Goal: Transaction & Acquisition: Book appointment/travel/reservation

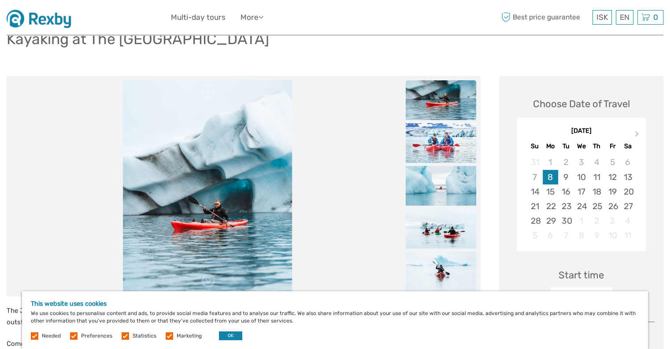
scroll to position [88, 0]
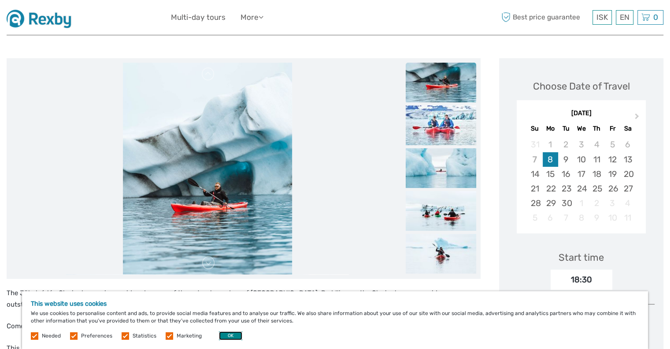
click at [229, 336] on button "OK" at bounding box center [230, 335] width 23 height 9
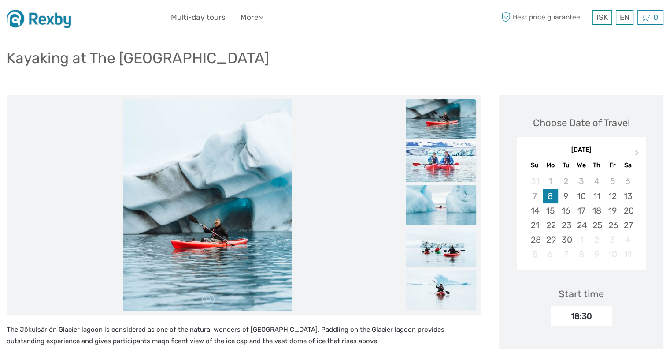
scroll to position [0, 0]
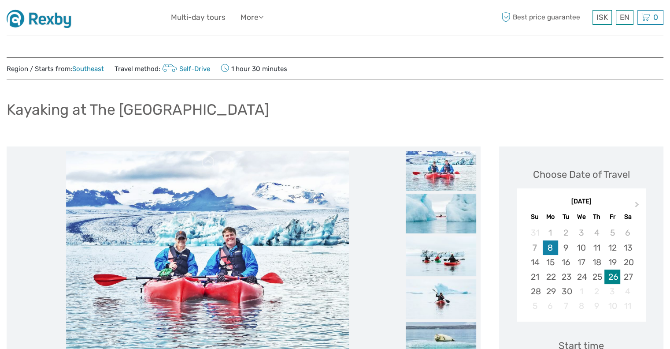
click at [612, 280] on div "26" at bounding box center [612, 276] width 15 height 15
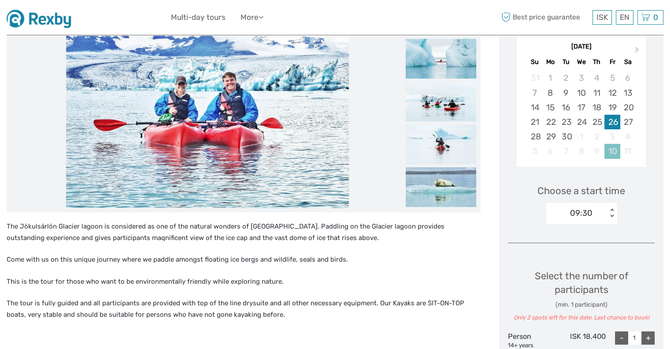
scroll to position [176, 0]
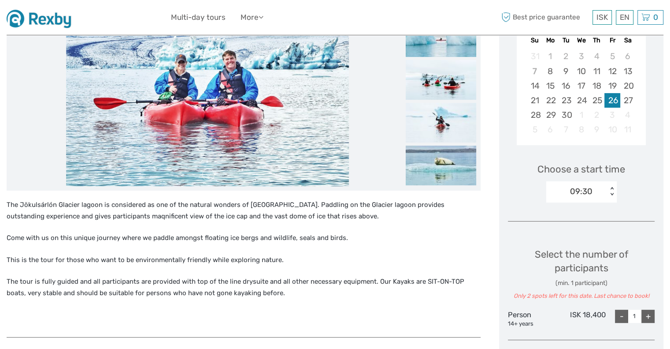
click at [589, 192] on div "09:30" at bounding box center [581, 190] width 22 height 11
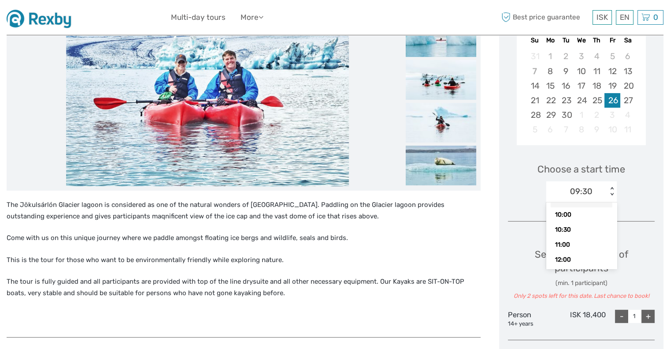
scroll to position [0, 0]
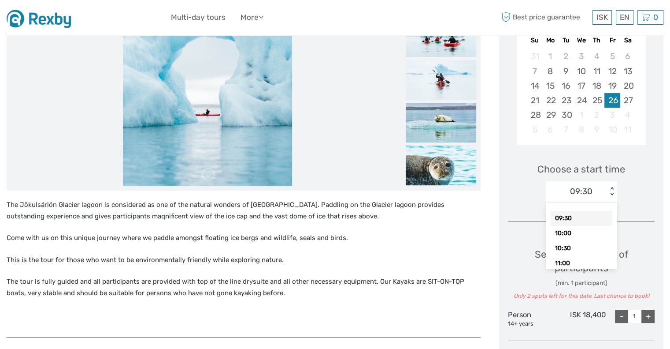
click at [637, 173] on div "Choose a start time option 09:30 selected, 1 of 11. 11 results available. Use U…" at bounding box center [581, 178] width 147 height 56
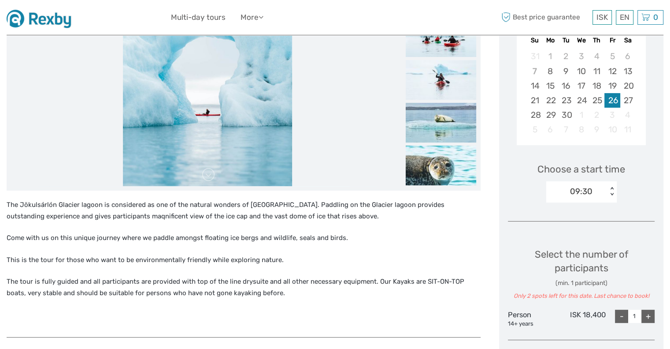
scroll to position [132, 0]
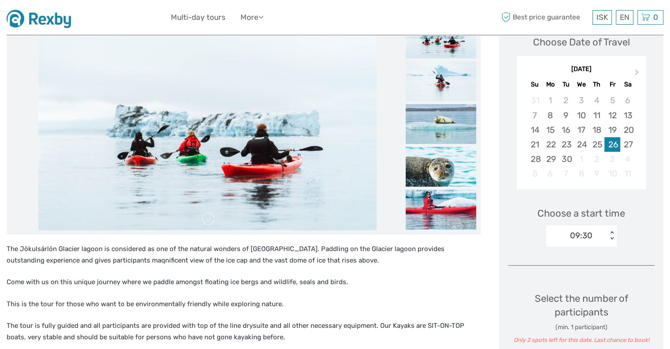
click at [598, 232] on div "09:30" at bounding box center [576, 235] width 61 height 13
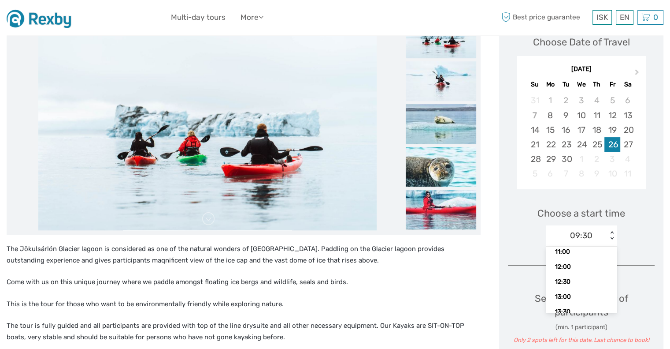
scroll to position [0, 0]
click at [636, 222] on div "Choose a start time option 10:30 focused, 3 of 11. 11 results available. Use Up…" at bounding box center [581, 222] width 147 height 56
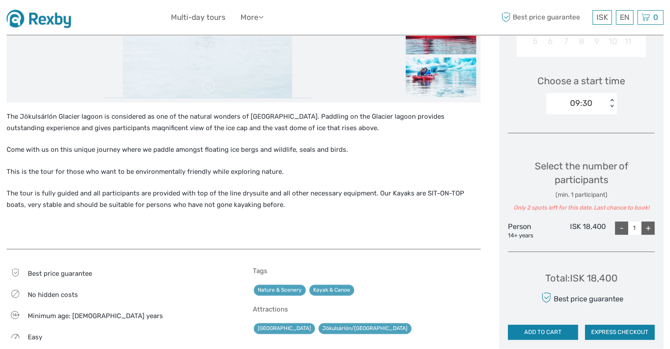
scroll to position [176, 0]
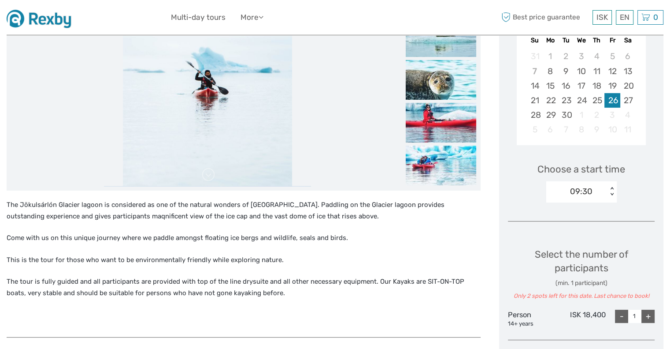
click at [584, 193] on div "09:30" at bounding box center [581, 190] width 22 height 11
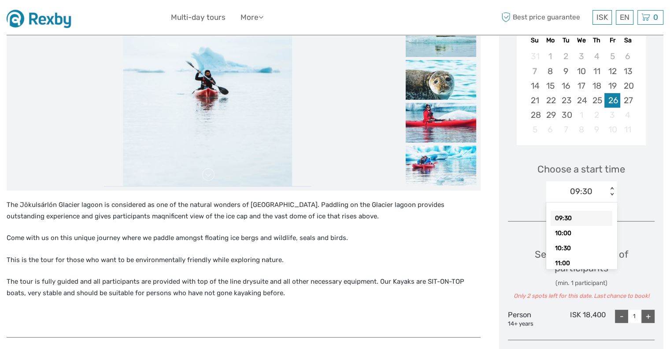
click at [571, 216] on div "09:30" at bounding box center [582, 218] width 62 height 15
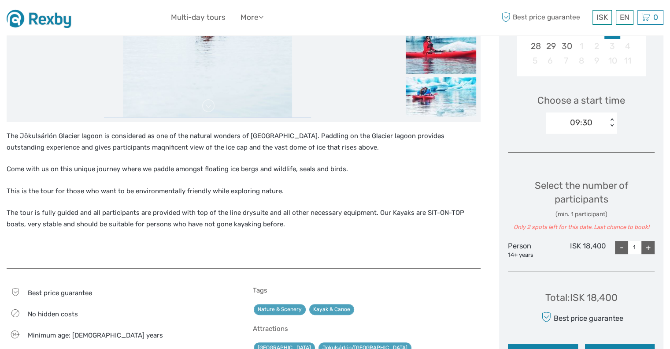
scroll to position [264, 0]
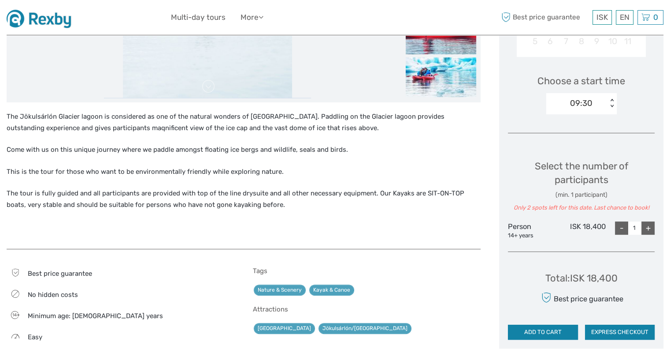
click at [648, 227] on div "+" at bounding box center [648, 227] width 13 height 13
type input "2"
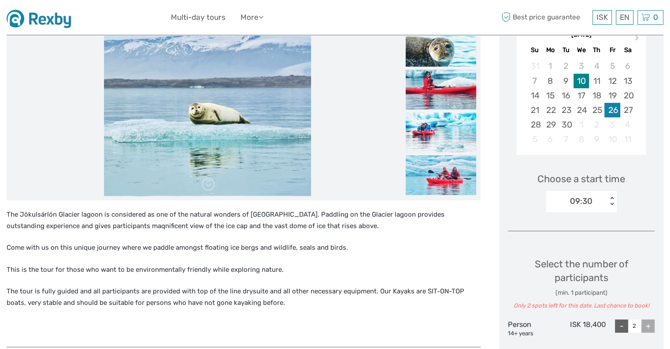
scroll to position [176, 0]
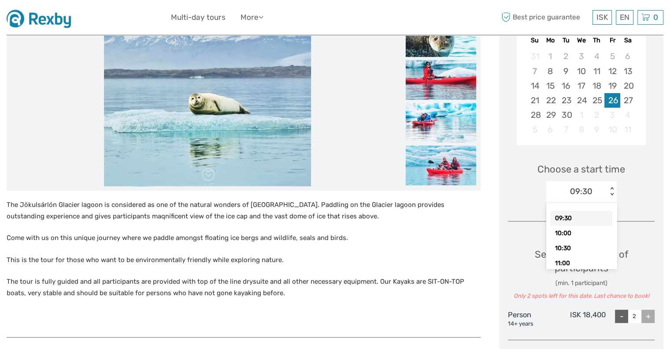
click at [595, 193] on div "09:30" at bounding box center [576, 191] width 61 height 13
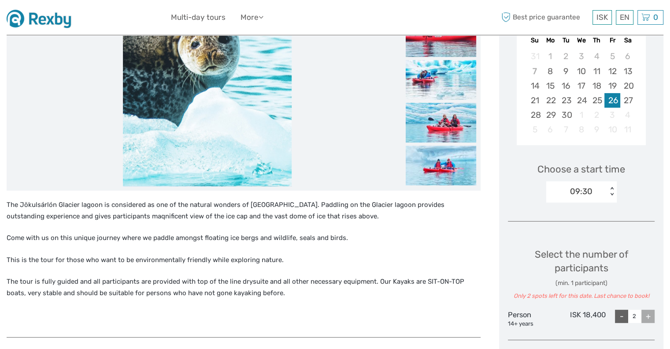
click at [595, 193] on div "09:30" at bounding box center [576, 191] width 61 height 13
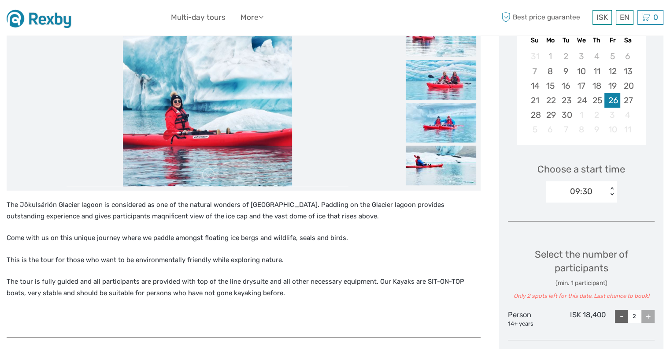
click at [588, 190] on div "09:30" at bounding box center [581, 190] width 22 height 11
click at [637, 184] on div "Choose a start time 09:30 < >" at bounding box center [581, 178] width 147 height 56
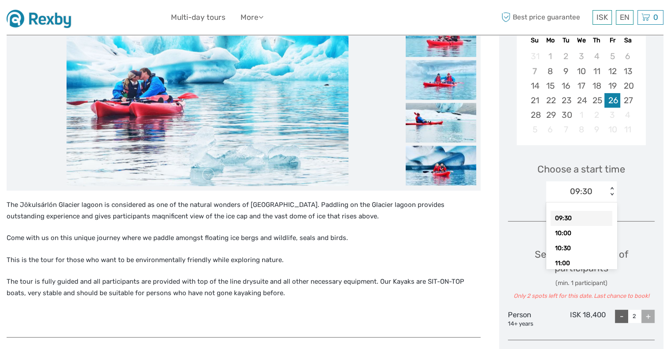
click at [594, 193] on div "09:30" at bounding box center [576, 191] width 61 height 13
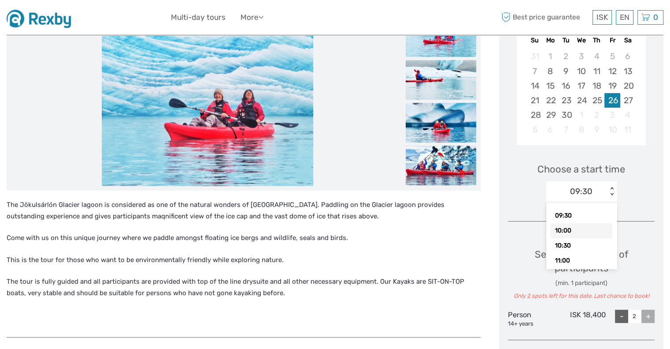
scroll to position [0, 0]
click at [575, 218] on div "09:30" at bounding box center [582, 218] width 62 height 15
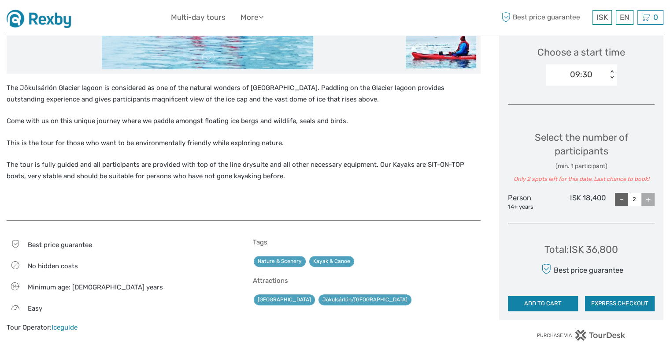
scroll to position [308, 0]
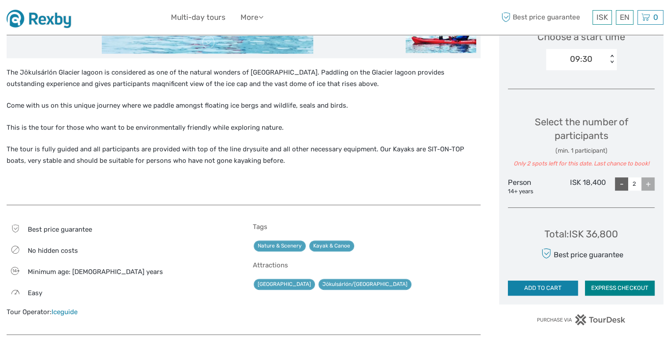
click at [612, 285] on button "EXPRESS CHECKOUT" at bounding box center [620, 287] width 70 height 15
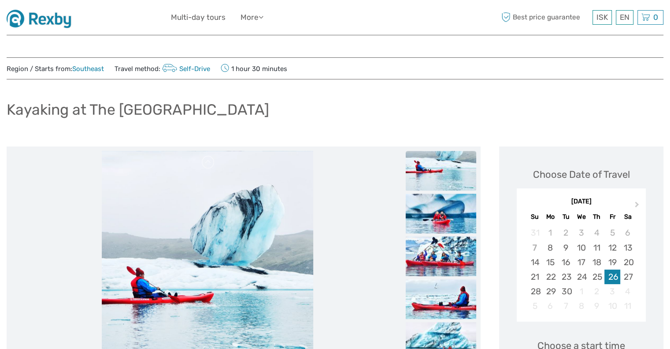
scroll to position [0, 0]
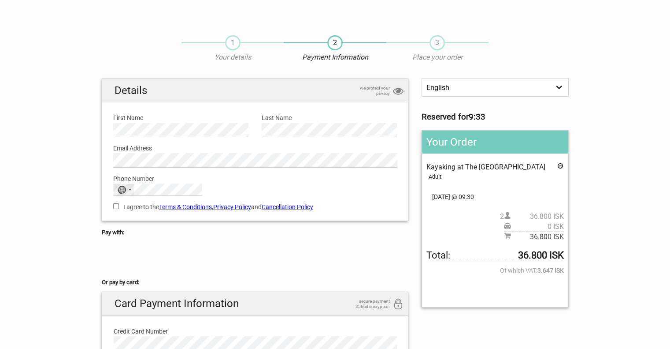
click at [127, 190] on div "No country selected" at bounding box center [124, 189] width 20 height 11
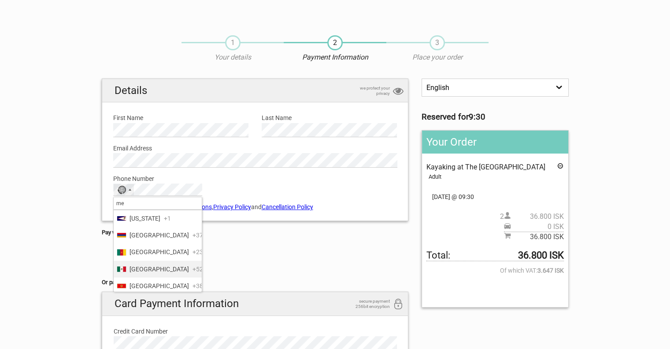
type input "me"
click at [145, 266] on span "Mexico" at bounding box center [159, 269] width 59 height 10
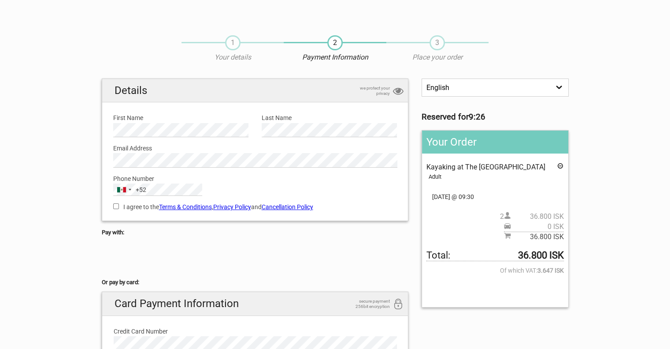
click at [114, 204] on input "I agree to the Terms & Conditions , Privacy Policy and Cancellation Policy" at bounding box center [116, 206] width 6 height 6
checkbox input "true"
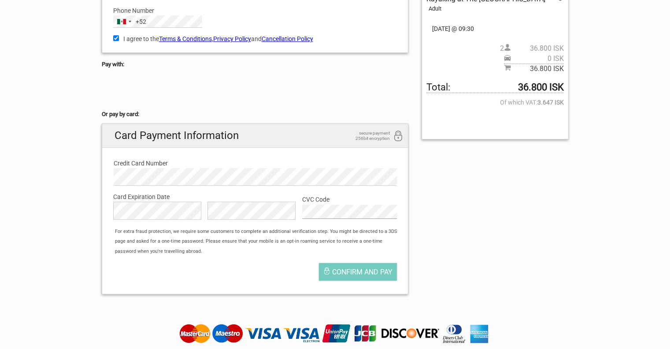
scroll to position [220, 0]
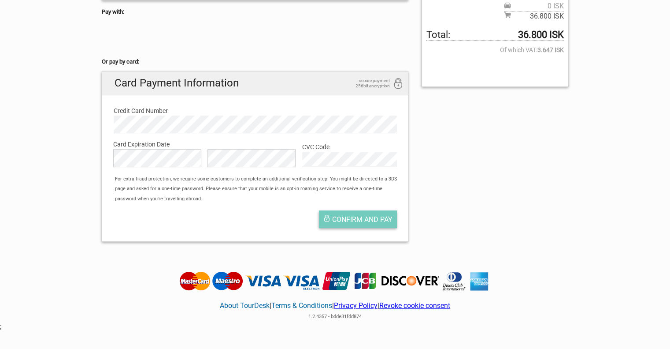
click at [361, 218] on span "Confirm and pay" at bounding box center [362, 219] width 60 height 8
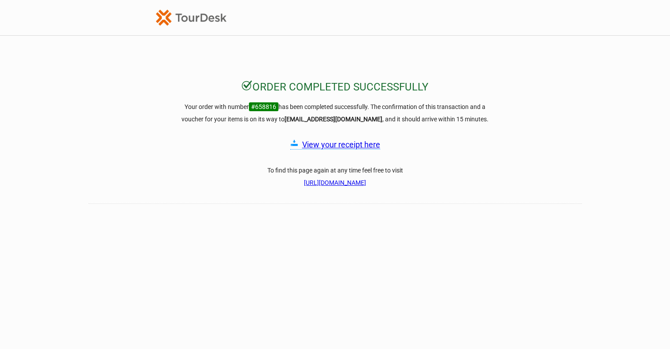
click at [333, 145] on link "View your receipt here" at bounding box center [341, 144] width 78 height 9
